Goal: Find specific page/section: Find specific page/section

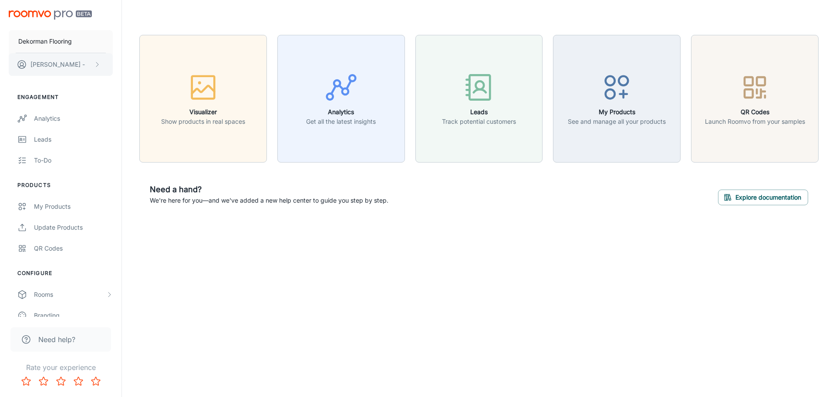
click at [49, 68] on p "[PERSON_NAME] -" at bounding box center [57, 65] width 54 height 10
click at [57, 204] on div at bounding box center [418, 198] width 836 height 397
click at [59, 209] on div "My Products" at bounding box center [73, 207] width 79 height 10
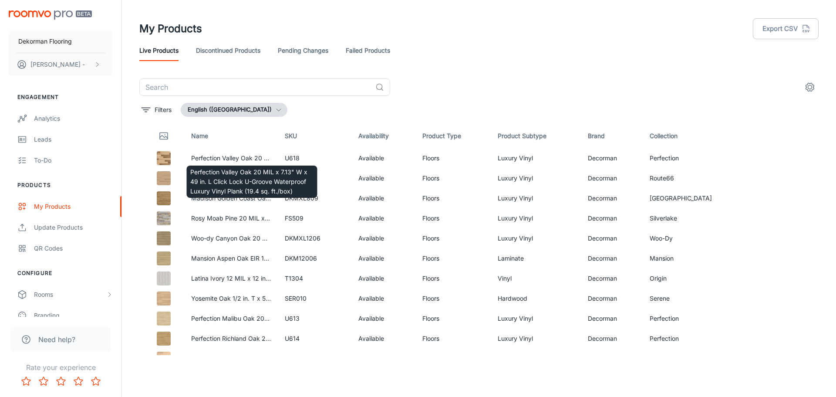
click at [218, 160] on div "Perfection Valley Oak 20 MIL x 7.13" W x 49 in. L Click Lock U-Groove Waterproo…" at bounding box center [252, 178] width 132 height 39
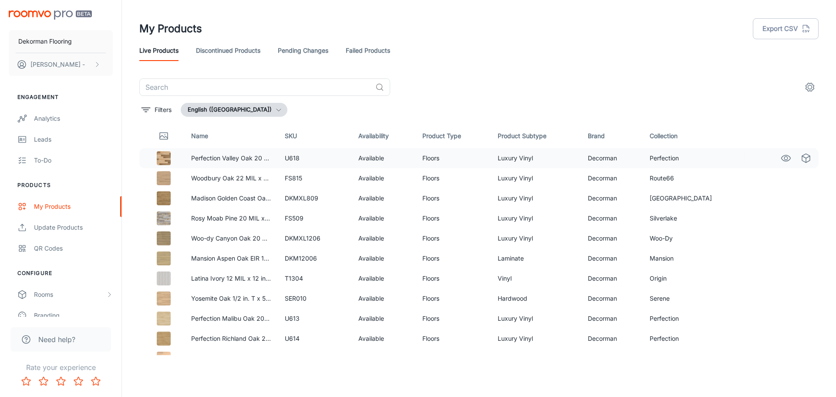
click at [162, 156] on img at bounding box center [164, 158] width 14 height 14
click at [782, 155] on icon "See in Visualizer" at bounding box center [786, 158] width 9 height 6
